Goal: Information Seeking & Learning: Learn about a topic

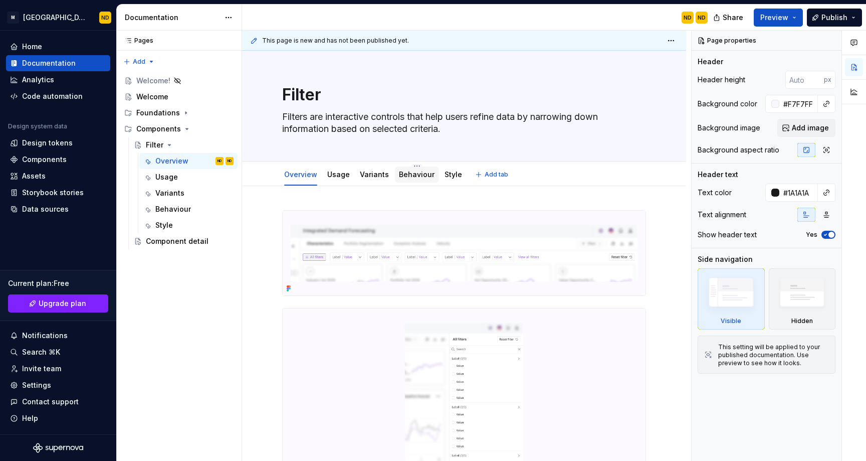
click at [404, 177] on link "Behaviour" at bounding box center [417, 174] width 36 height 9
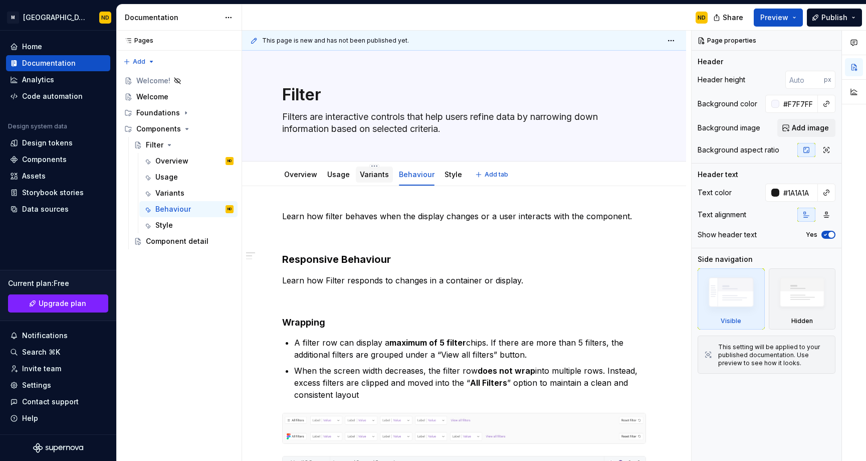
click at [379, 179] on div "Variants" at bounding box center [374, 174] width 29 height 12
click at [366, 180] on div "Variants" at bounding box center [374, 174] width 37 height 16
click at [368, 179] on div "Variants" at bounding box center [374, 174] width 29 height 12
click at [374, 173] on link "Variants" at bounding box center [374, 174] width 29 height 9
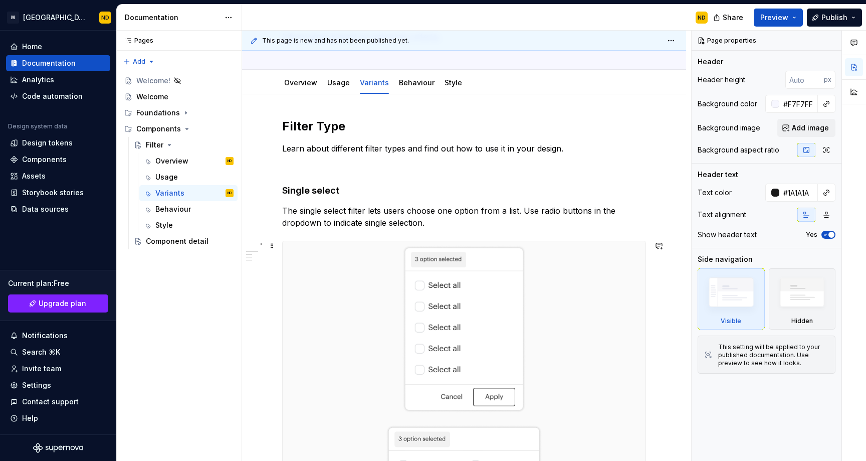
scroll to position [105, 0]
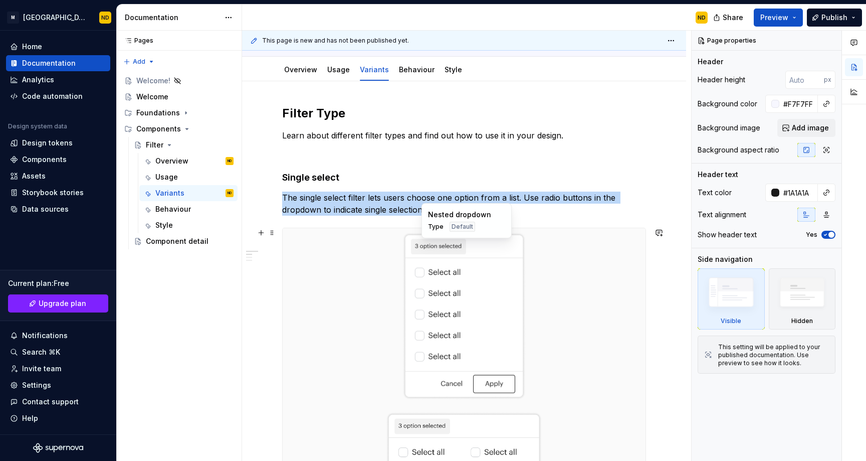
click at [578, 288] on div at bounding box center [464, 315] width 363 height 175
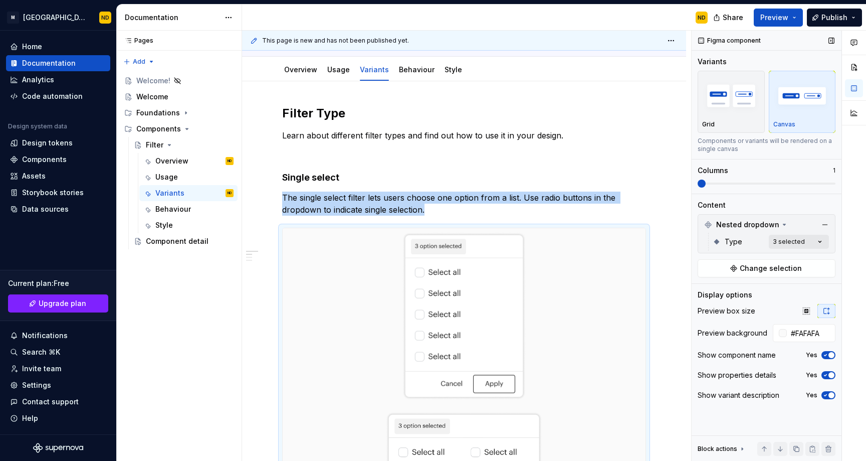
click at [791, 247] on div "Comments Open comments No comments yet Select ‘Comment’ from the block context …" at bounding box center [779, 246] width 174 height 431
click at [727, 309] on span "Extend list" at bounding box center [730, 306] width 36 height 10
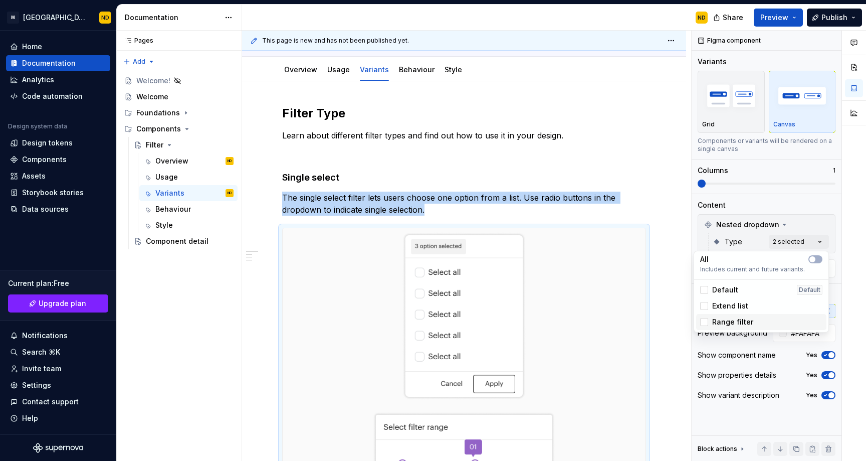
click at [723, 321] on span "Range filter" at bounding box center [732, 322] width 41 height 10
click at [657, 205] on html "M Bento Design Library ND Home Documentation Analytics Code automation Design s…" at bounding box center [433, 230] width 866 height 461
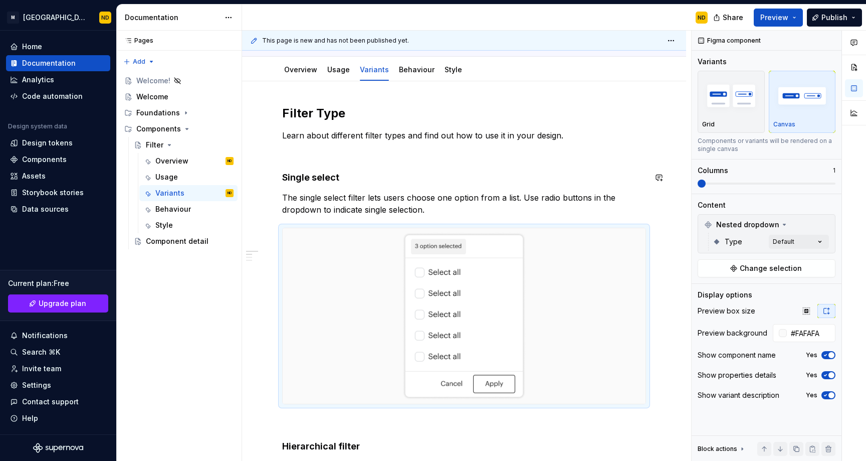
scroll to position [0, 0]
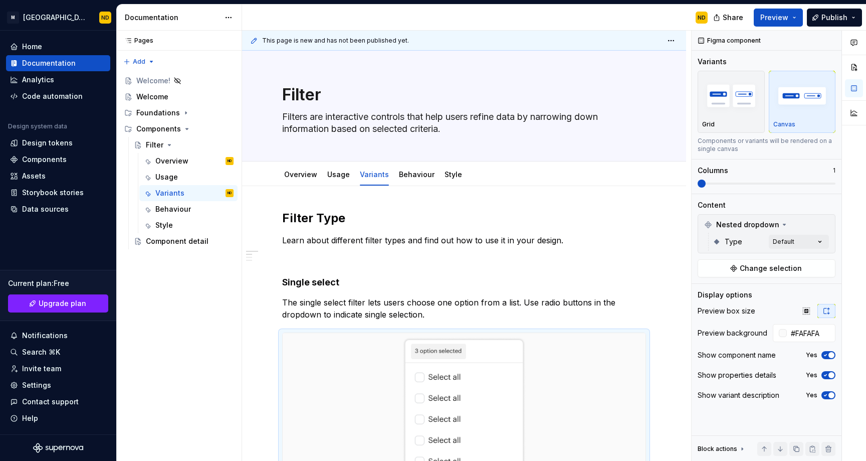
type textarea "*"
